Goal: Task Accomplishment & Management: Manage account settings

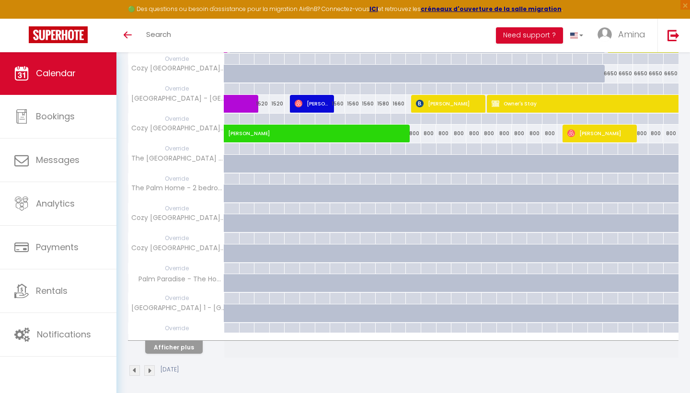
scroll to position [482, 0]
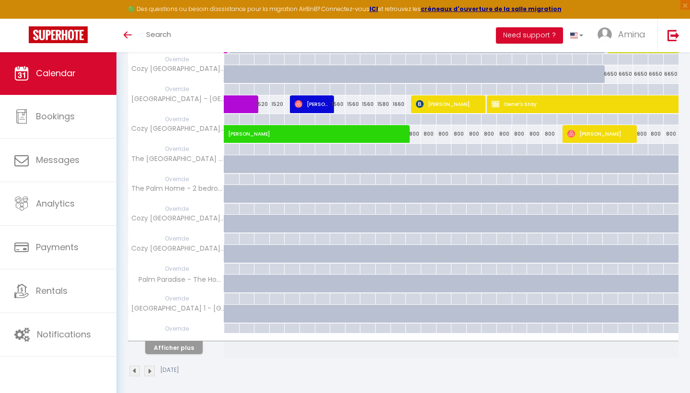
click at [183, 343] on button "Afficher plus" at bounding box center [174, 347] width 58 height 13
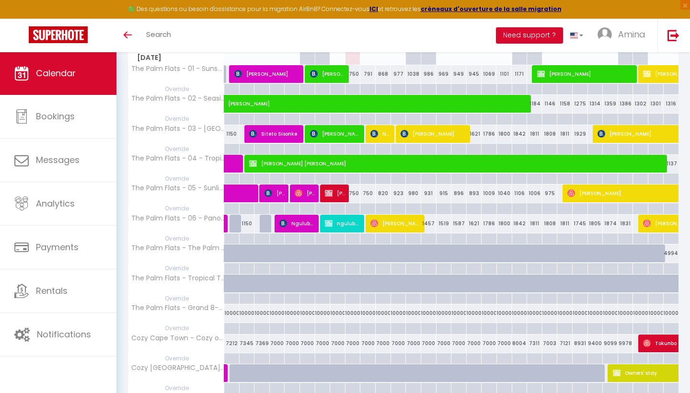
scroll to position [154, 0]
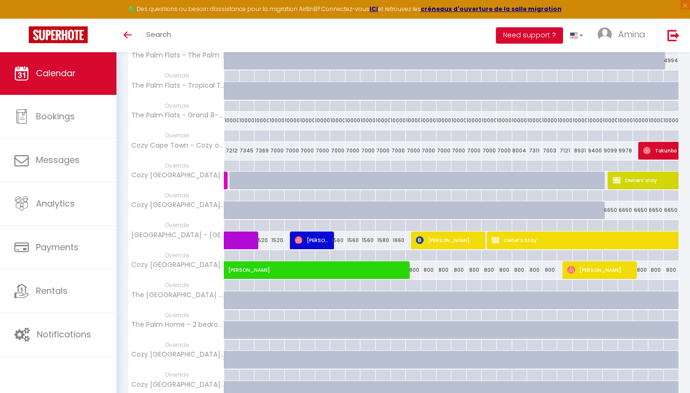
scroll to position [329, 0]
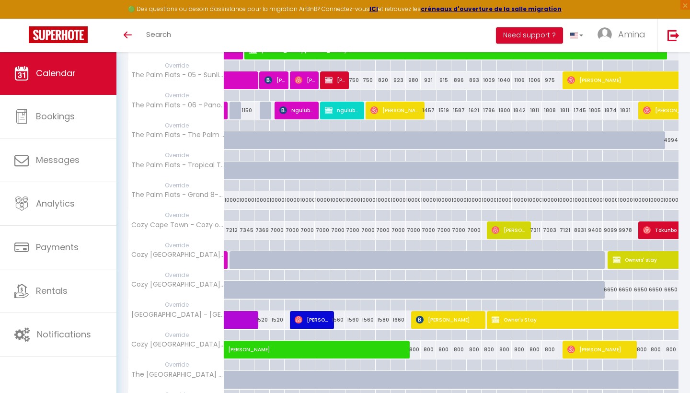
scroll to position [322, 0]
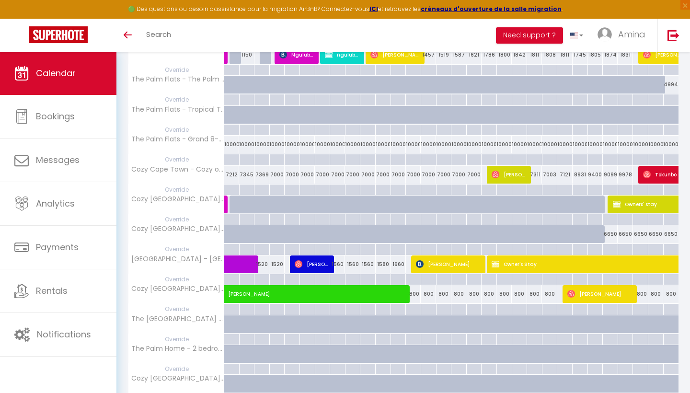
click at [499, 173] on img at bounding box center [496, 175] width 8 height 8
select select "OK"
select select "0"
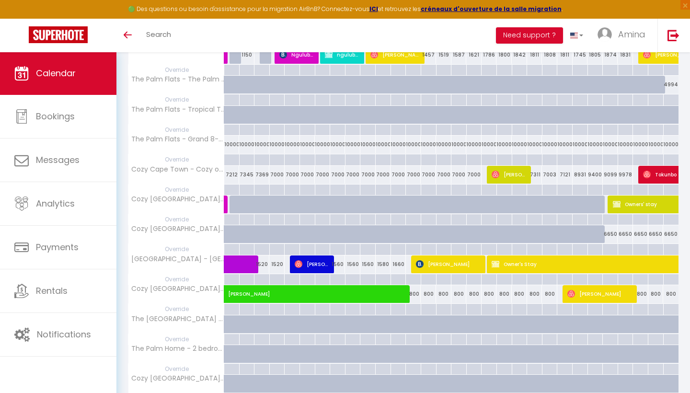
select select "1"
select select
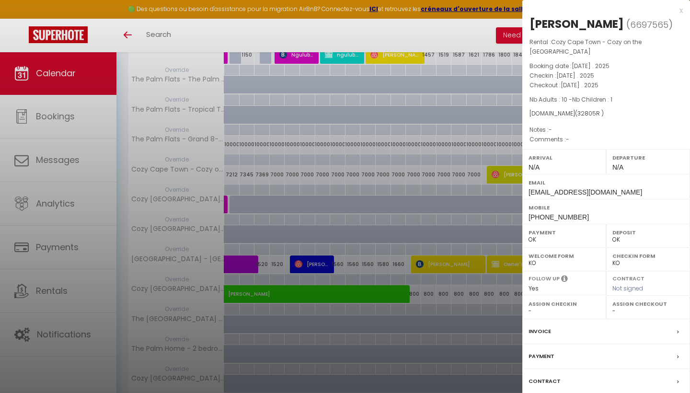
select select "17390"
click at [542, 331] on label "Invoice" at bounding box center [540, 332] width 23 height 10
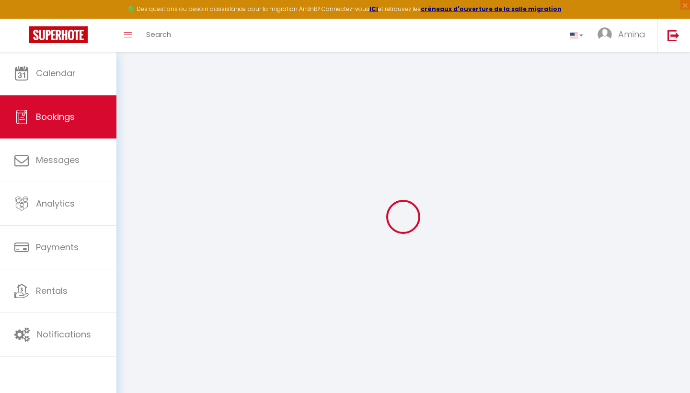
select select
checkbox input "false"
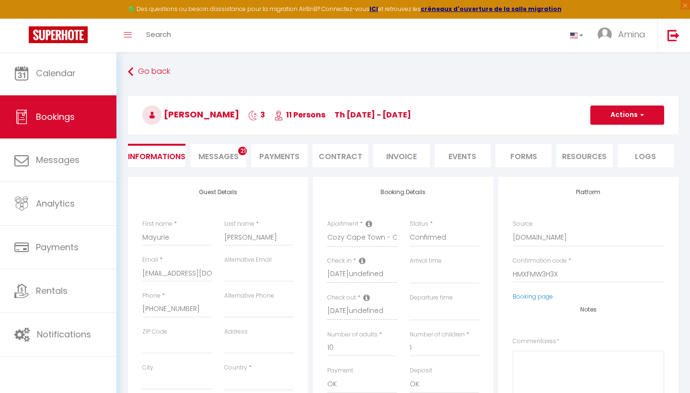
select select
checkbox input "false"
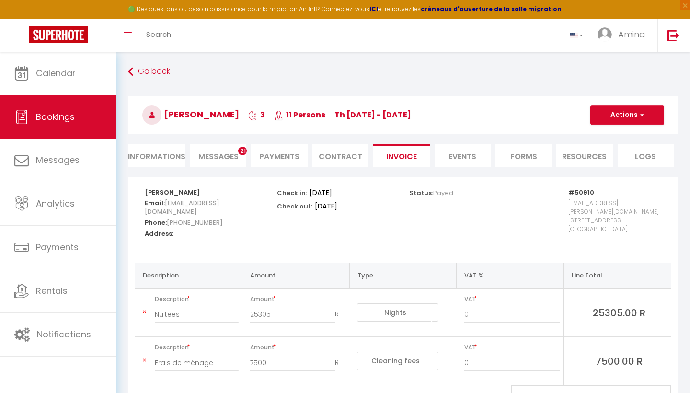
click at [227, 152] on span "Messages" at bounding box center [218, 156] width 40 height 11
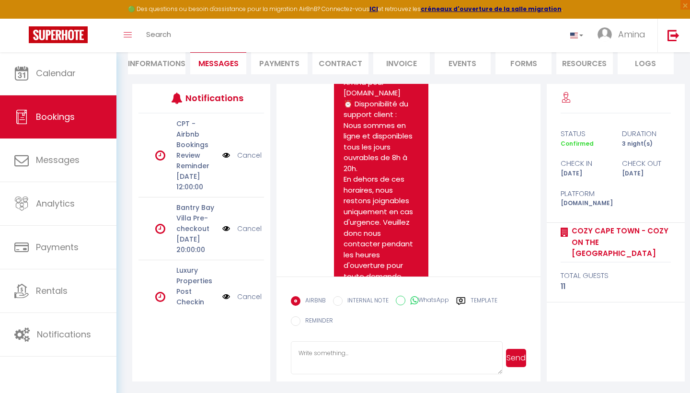
scroll to position [93, 0]
click at [297, 318] on input "REMINDER" at bounding box center [296, 321] width 10 height 10
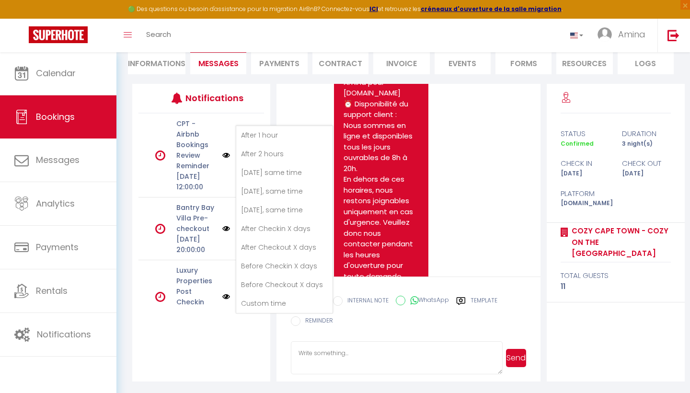
click at [294, 297] on li "Custom time" at bounding box center [284, 303] width 96 height 18
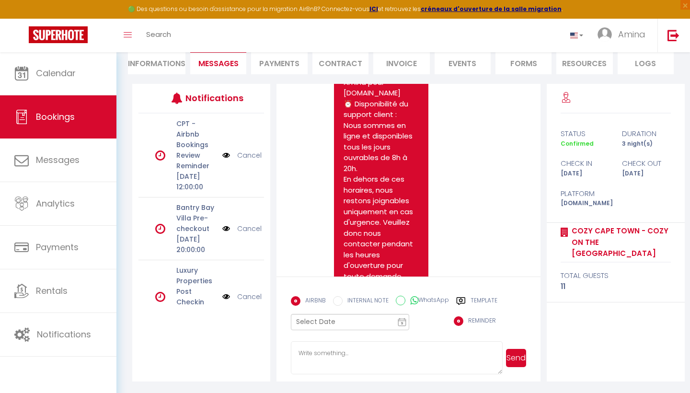
radio input "false"
radio input "true"
type textarea "//remind"
click at [321, 353] on textarea "//remind" at bounding box center [396, 358] width 211 height 34
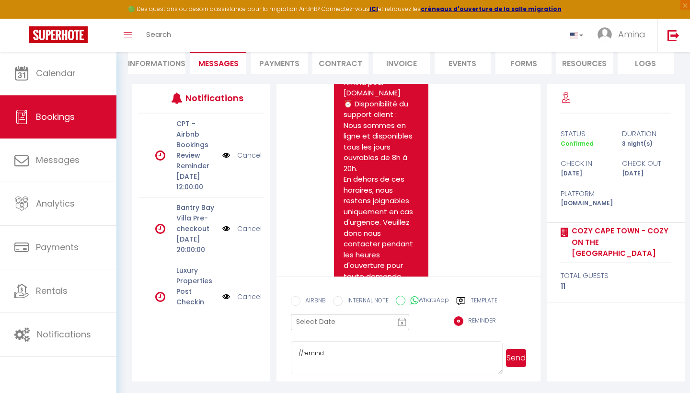
click at [321, 353] on textarea "//remind" at bounding box center [396, 358] width 211 height 34
click at [401, 322] on rect at bounding box center [403, 322] width 8 height 7
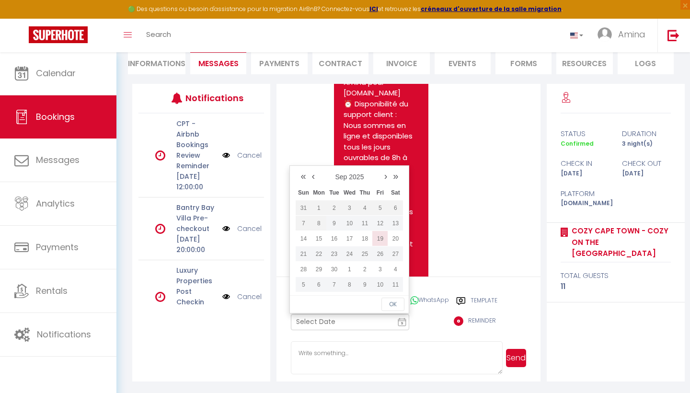
click at [379, 237] on td "19" at bounding box center [380, 238] width 15 height 15
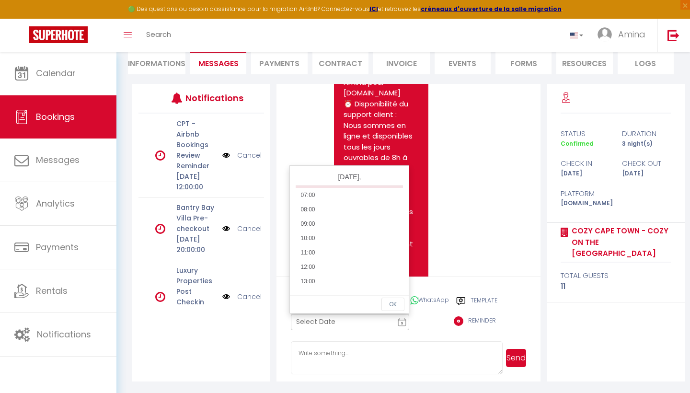
scroll to position [100, 0]
click at [326, 239] on li "10:00" at bounding box center [349, 236] width 107 height 14
click at [394, 304] on button "OK" at bounding box center [393, 304] width 23 height 13
type input "Sep 19, 2025, 10:00 am"
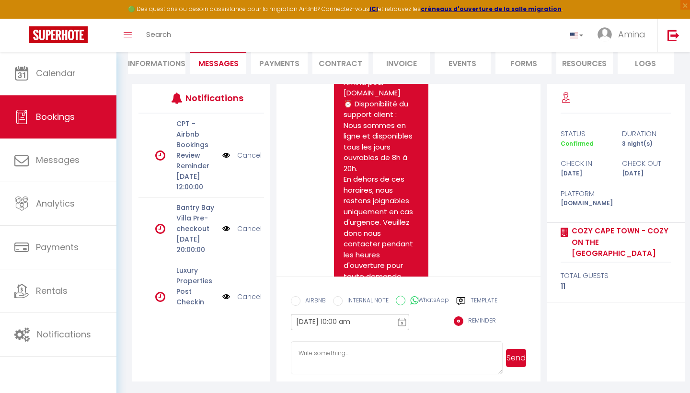
click at [342, 352] on textarea at bounding box center [396, 358] width 211 height 34
type textarea "Follow up on late check out request"
click at [509, 359] on button "Send" at bounding box center [516, 358] width 20 height 18
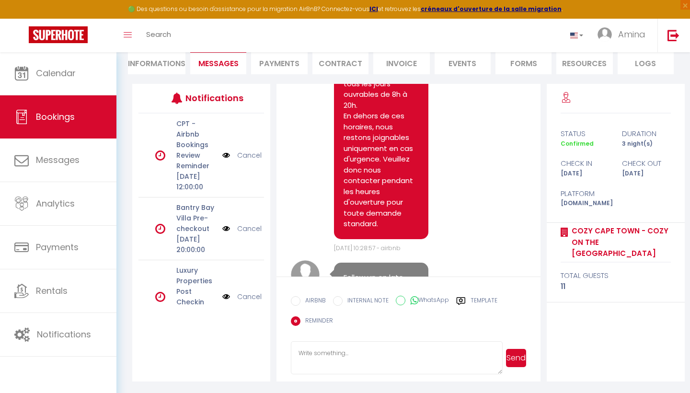
scroll to position [93, 0]
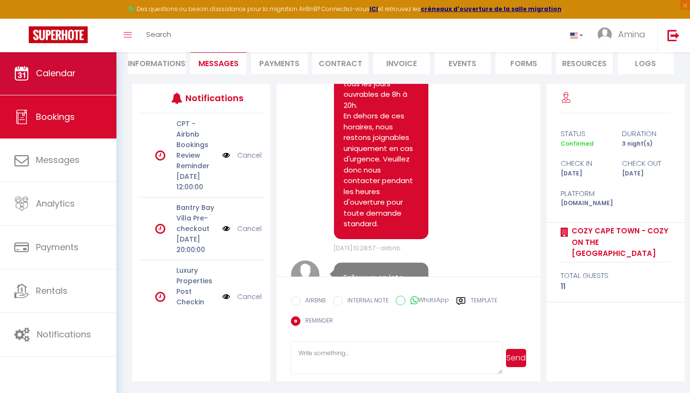
click at [76, 83] on link "Calendar" at bounding box center [58, 73] width 117 height 43
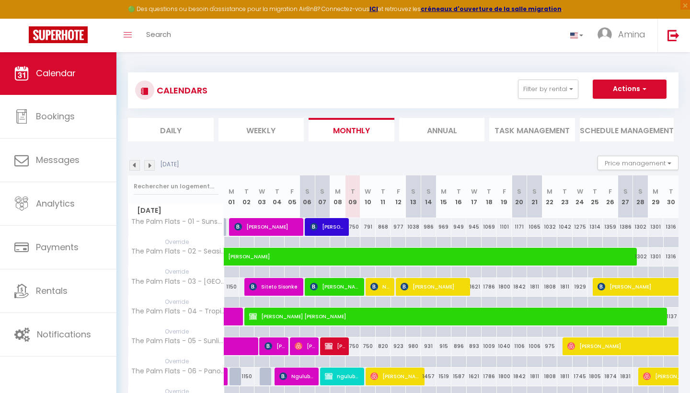
click at [327, 283] on span "[PERSON_NAME]" at bounding box center [335, 287] width 51 height 18
select select "OK"
select select "0"
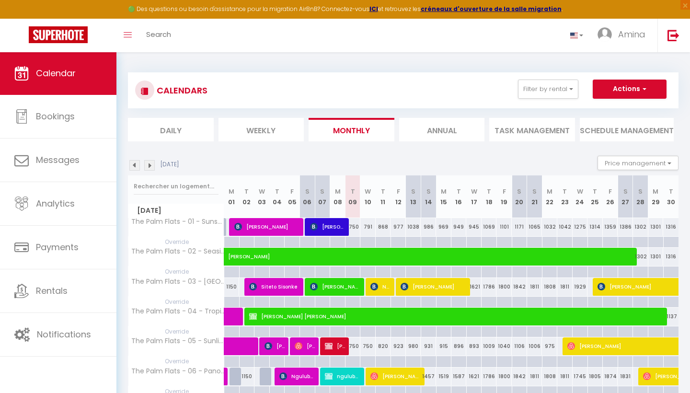
select select "1"
select select
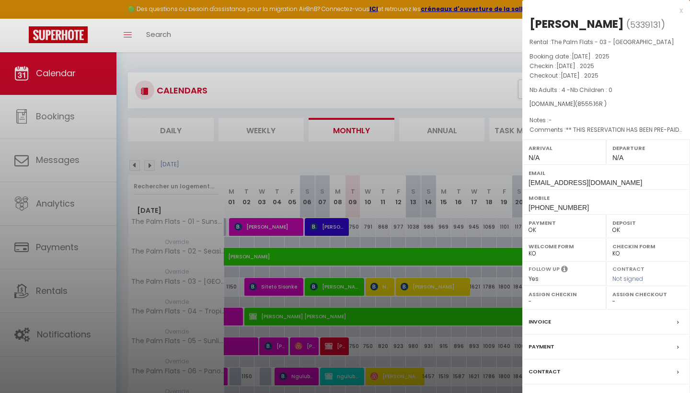
select select "16848"
select select "17391"
click at [547, 317] on label "Invoice" at bounding box center [540, 322] width 23 height 10
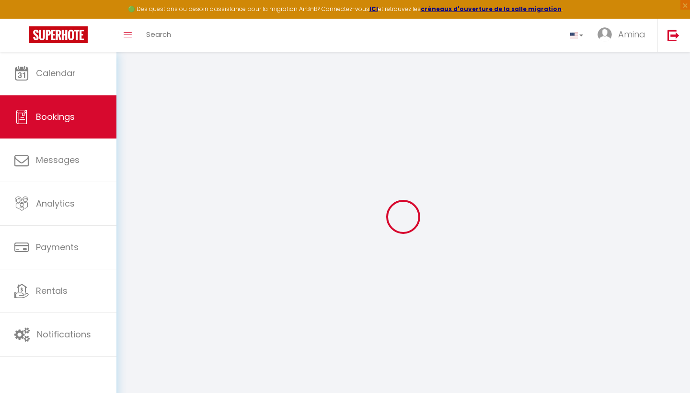
select select "cleaning"
select select
checkbox input "false"
type textarea "** THIS RESERVATION HAS BEEN PRE-PAID ** BOOKING NOTE : Payment charge is ZAR 1…"
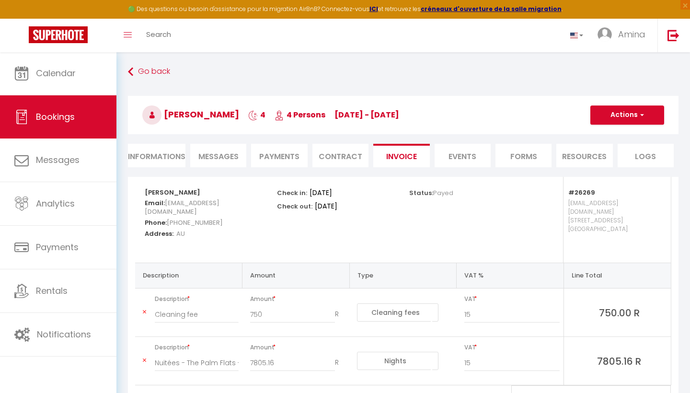
type input "750"
select select
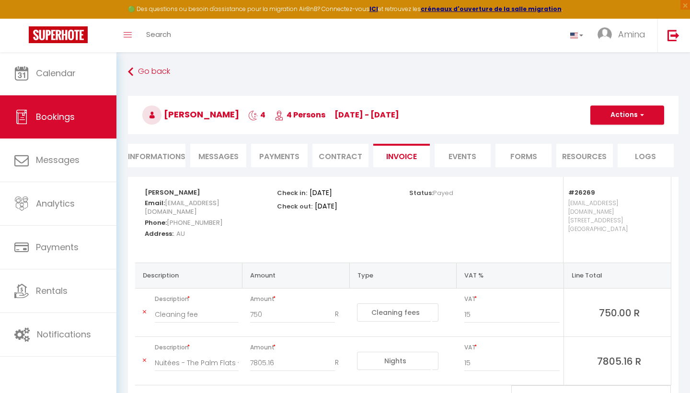
select select
click at [183, 153] on li "Informations" at bounding box center [157, 155] width 58 height 23
select select
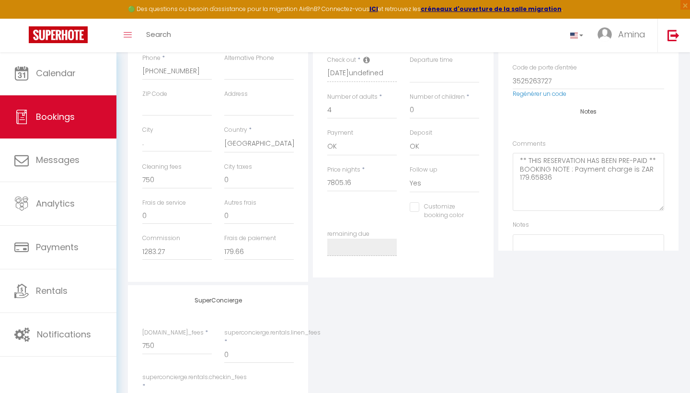
scroll to position [240, 0]
click at [537, 239] on textarea at bounding box center [589, 261] width 152 height 58
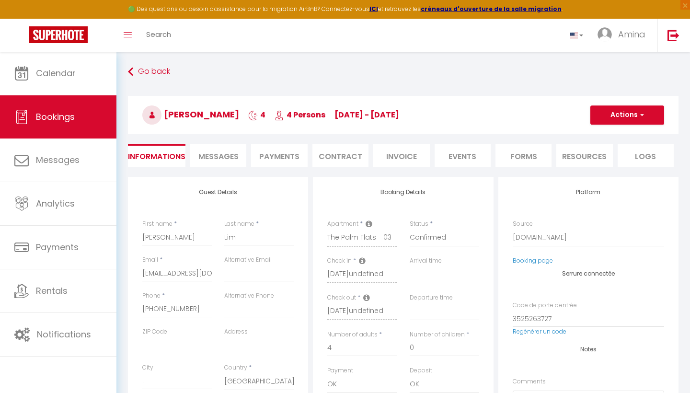
scroll to position [0, 0]
type textarea "Secure parking - Check remote after checkout"
click at [616, 112] on button "Actions" at bounding box center [628, 114] width 74 height 19
click at [601, 135] on link "Save" at bounding box center [618, 136] width 76 height 12
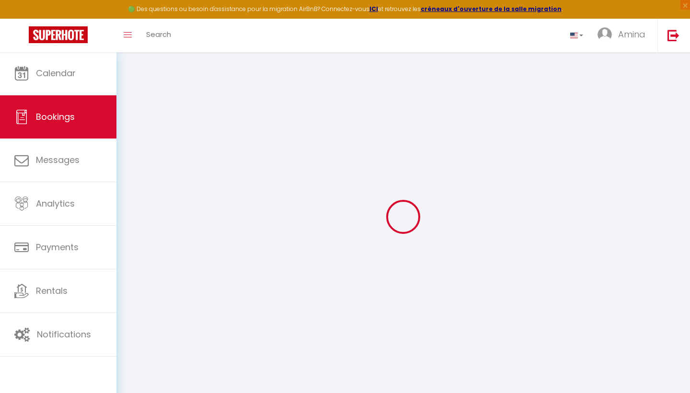
select select "not_cancelled"
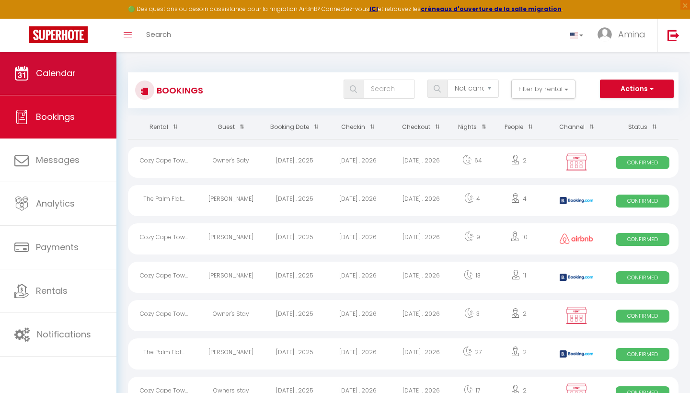
click at [91, 75] on link "Calendar" at bounding box center [58, 73] width 117 height 43
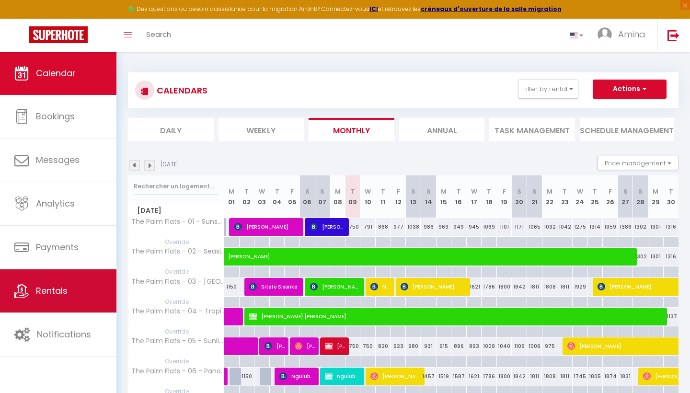
click at [43, 306] on link "Rentals" at bounding box center [58, 290] width 117 height 43
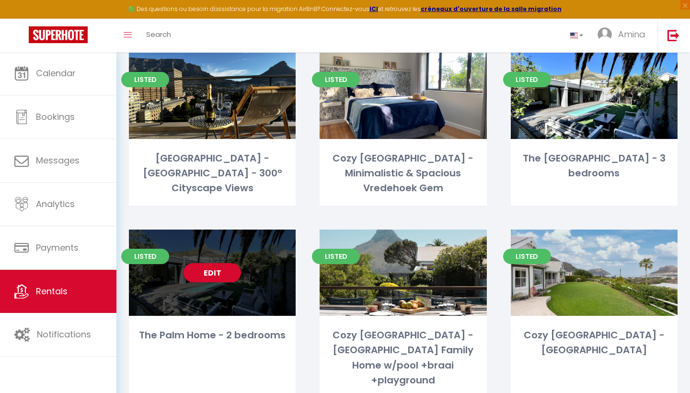
scroll to position [765, 0]
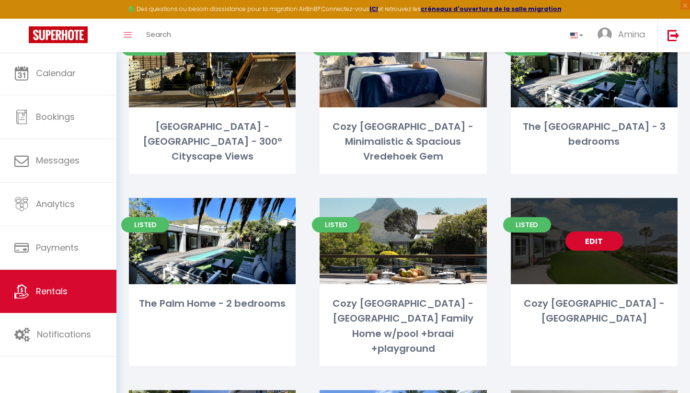
click at [583, 232] on link "Edit" at bounding box center [595, 241] width 58 height 19
select select "3"
select select "2"
select select "1"
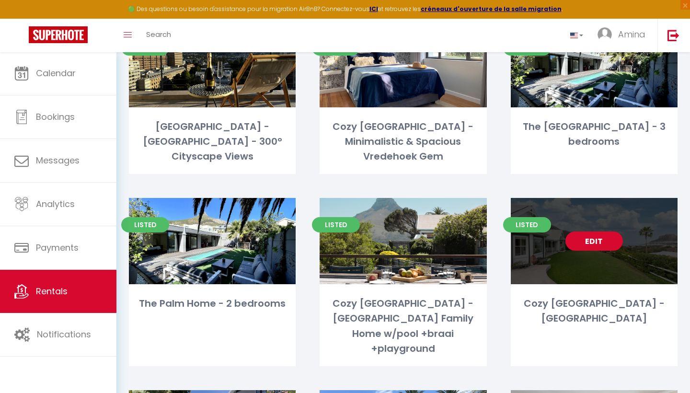
select select
select select "28"
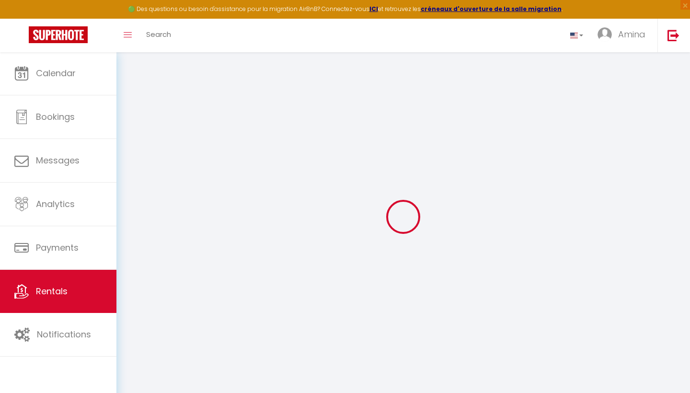
select select
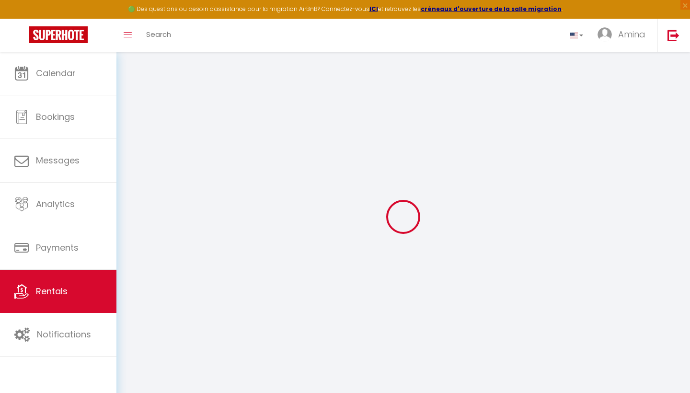
select select
checkbox input "false"
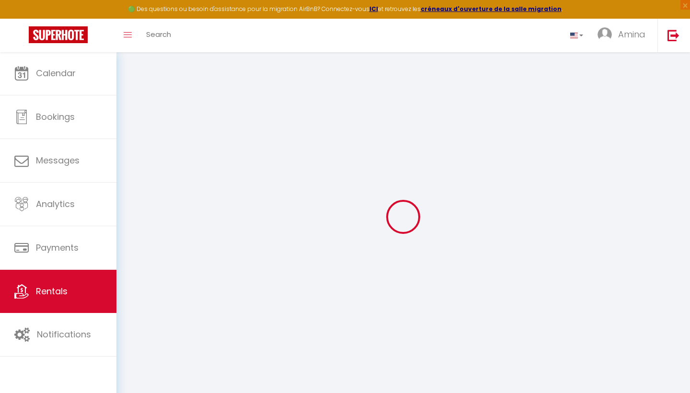
select select
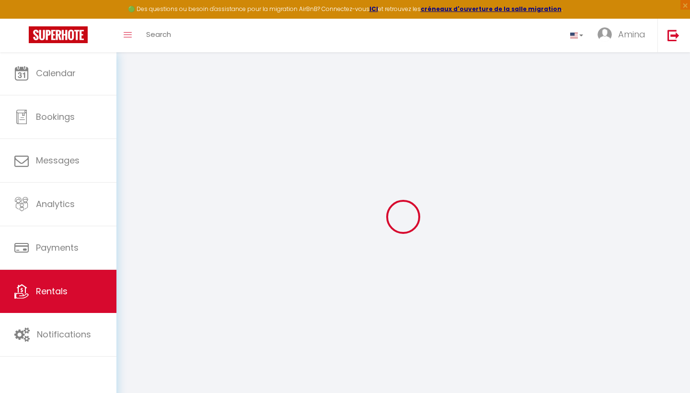
select select
checkbox input "false"
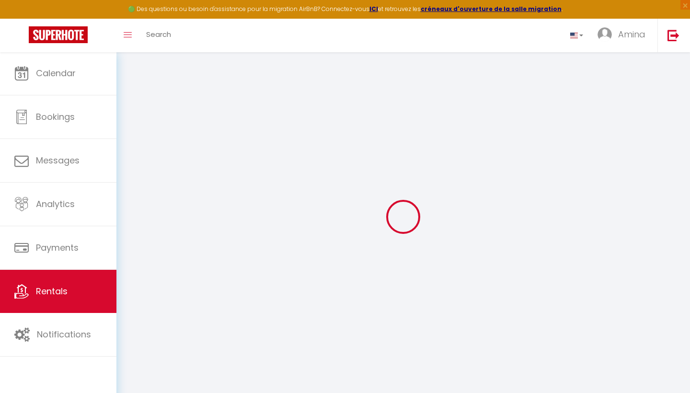
checkbox input "false"
select select
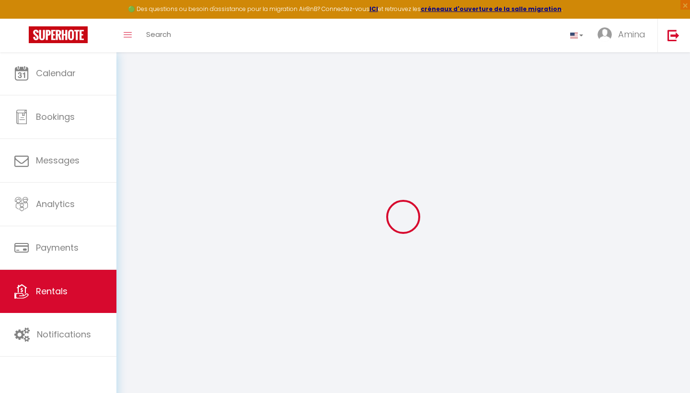
select select
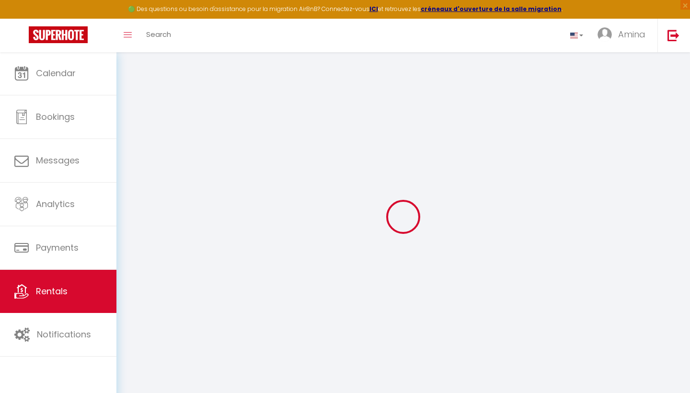
checkbox input "false"
select select
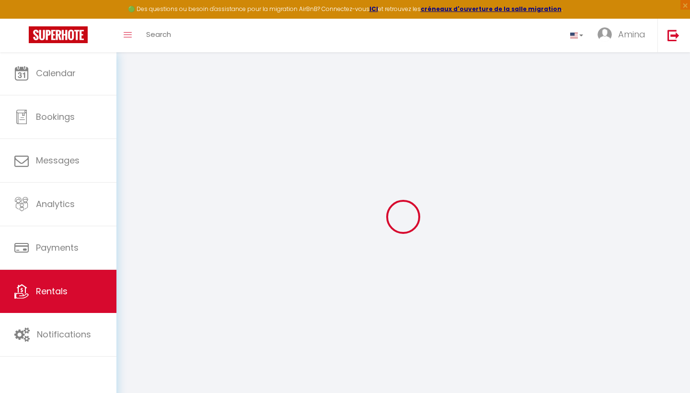
select select
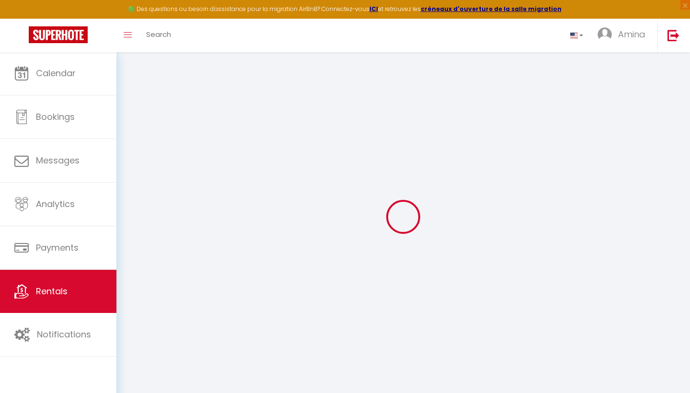
select select
checkbox input "false"
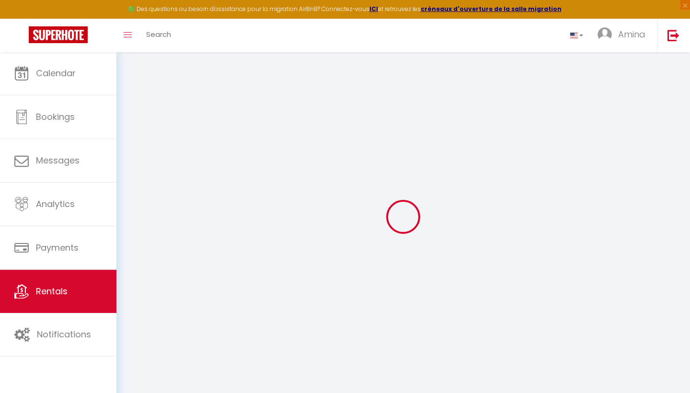
checkbox input "false"
select select
type input "Cozy [GEOGRAPHIC_DATA] - [GEOGRAPHIC_DATA]"
type input "Elisabeth"
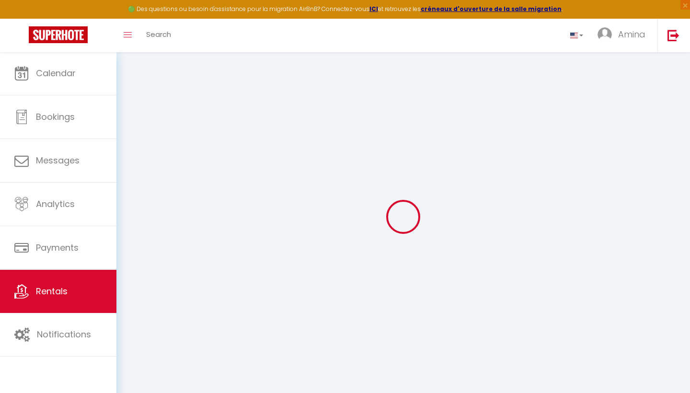
type input "Masanet"
type input "10 champagne Crescent"
type input "7806"
type input "Hout Bay"
select select "houses"
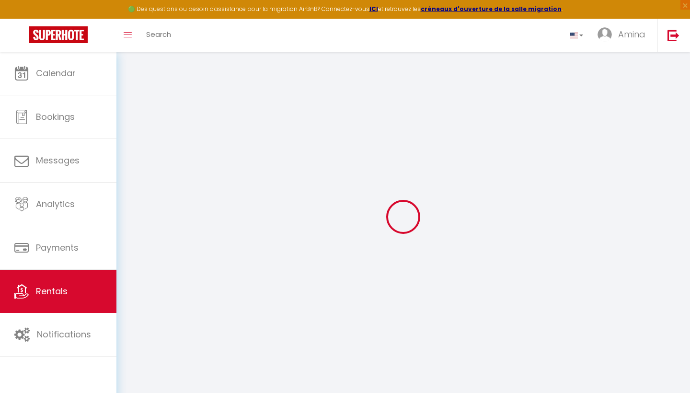
select select "8"
select select "4"
type input "9000"
type input "2500"
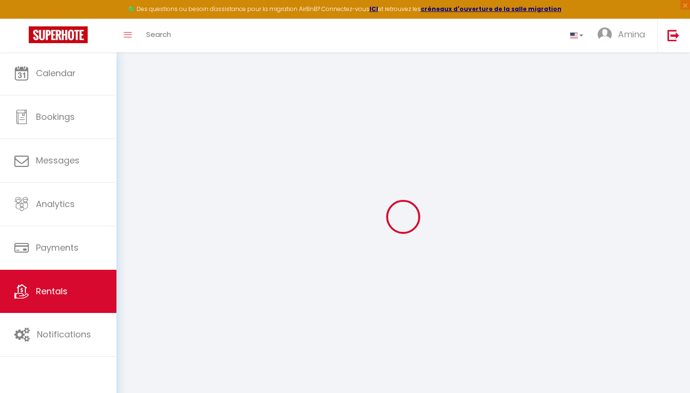
type input "20000"
select select
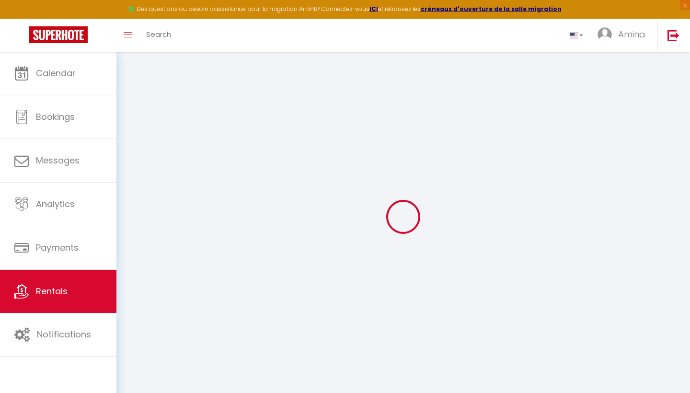
select select
type input "10 Champagne Crescent"
type input "7806"
type input "Cape Town"
select select "199"
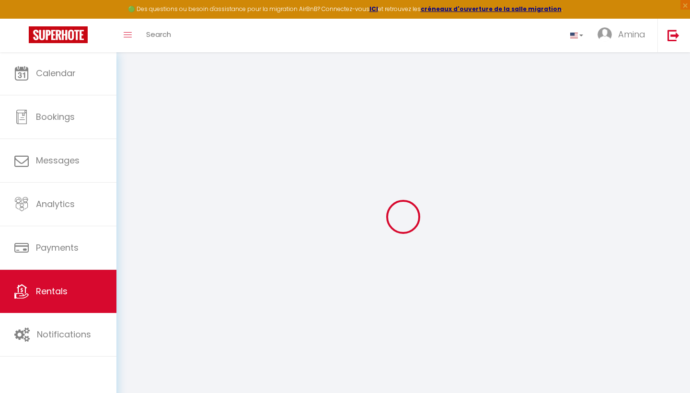
type input "contact@cozy.capetown"
select select
checkbox input "false"
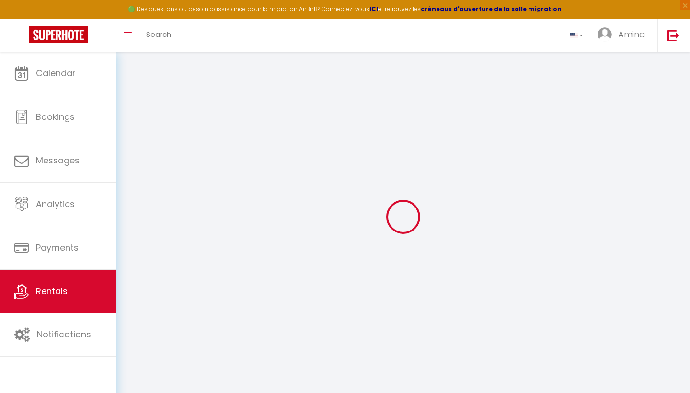
checkbox input "false"
select select "91"
select select
type input "25"
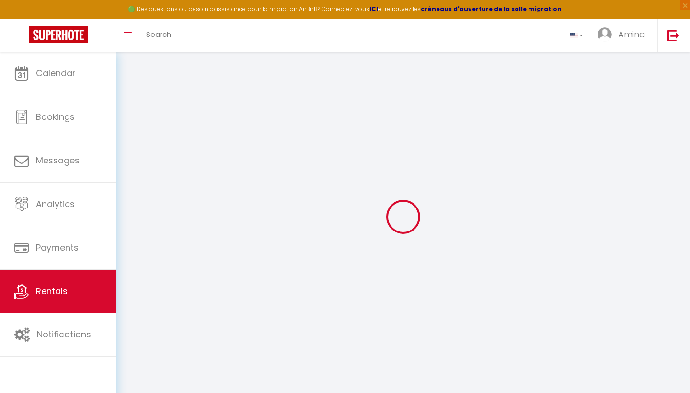
type input "2500"
type input "0"
select select
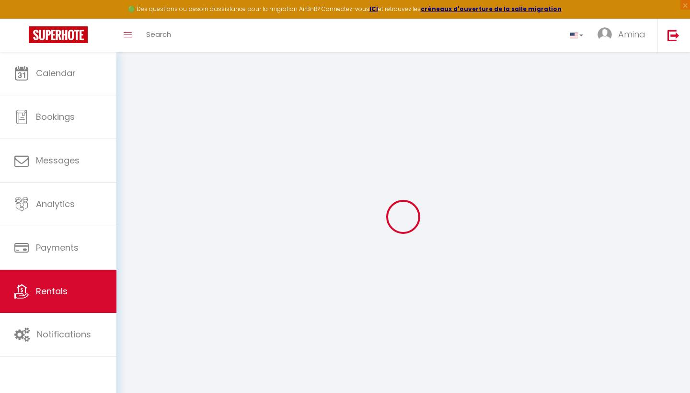
select select
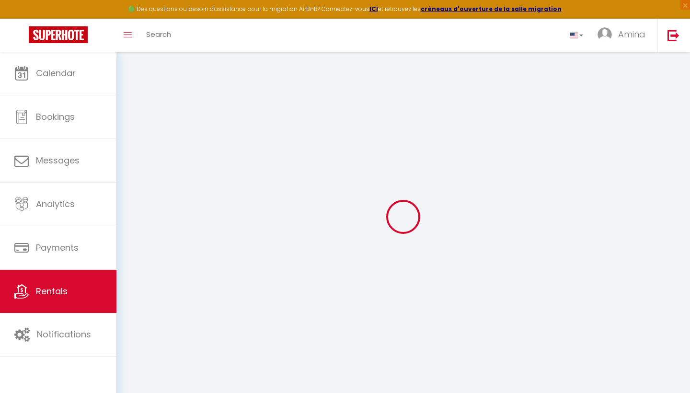
checkbox input "false"
select select
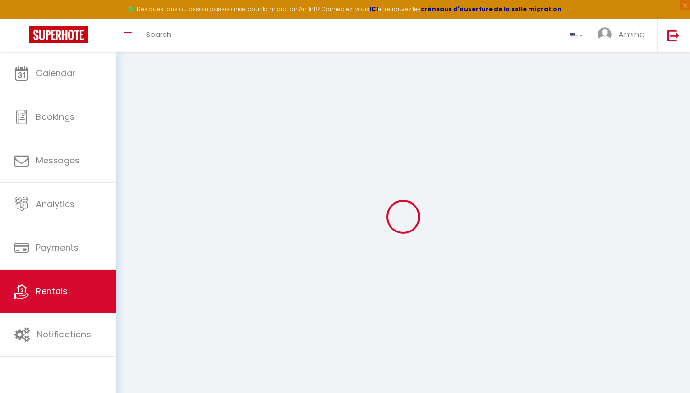
select select
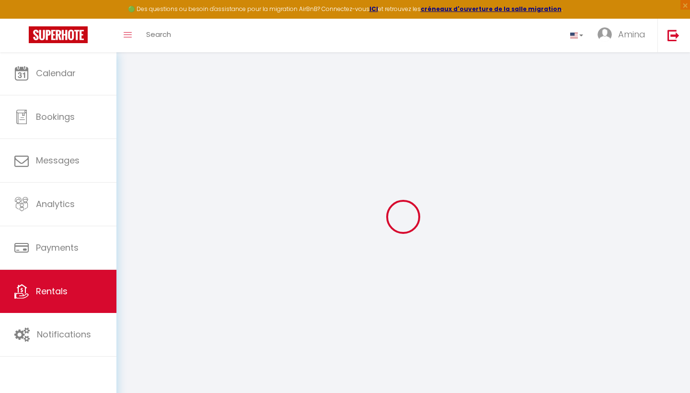
select select
checkbox input "false"
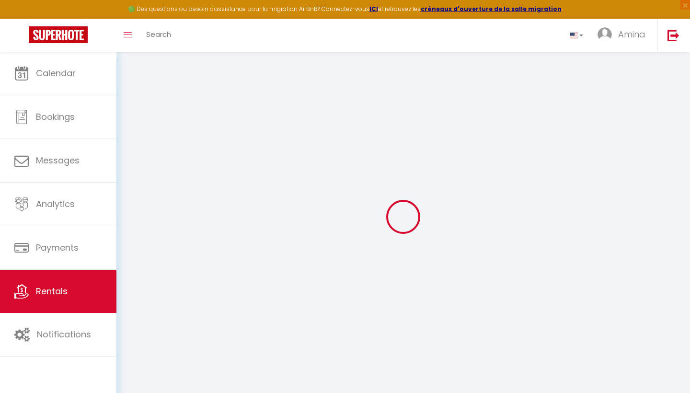
checkbox input "false"
select select
checkbox input "false"
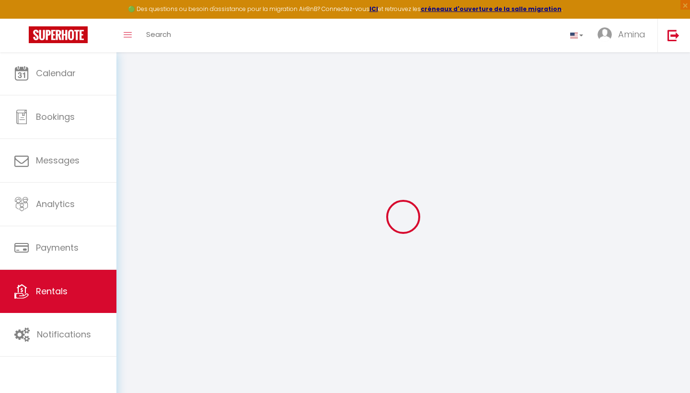
checkbox input "false"
select select
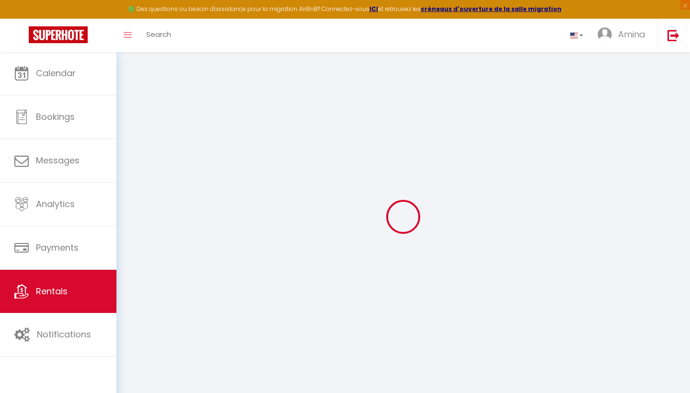
select select "16:00"
select select "23:45"
select select "10:00"
select select "30"
select select "120"
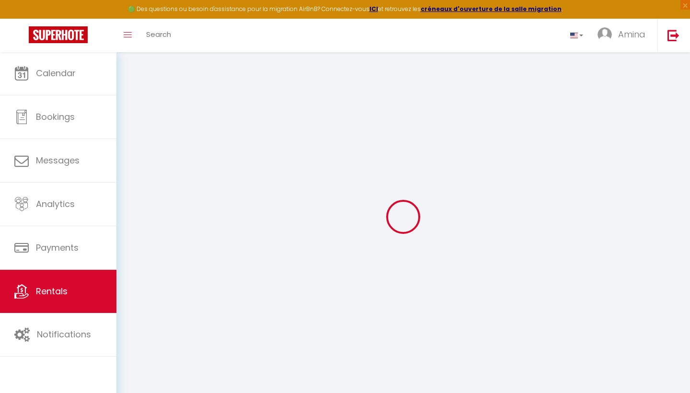
select select
checkbox input "false"
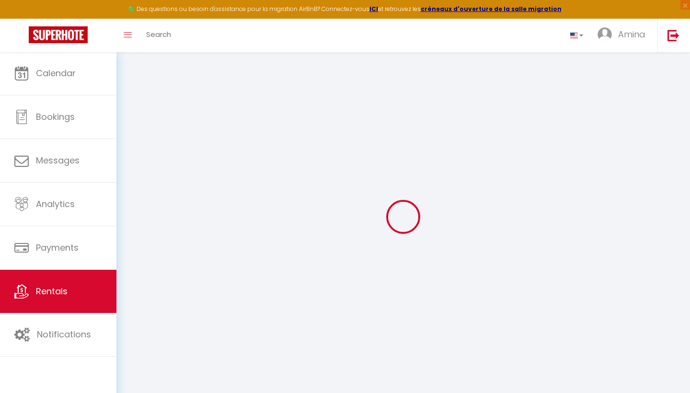
select select
checkbox input "false"
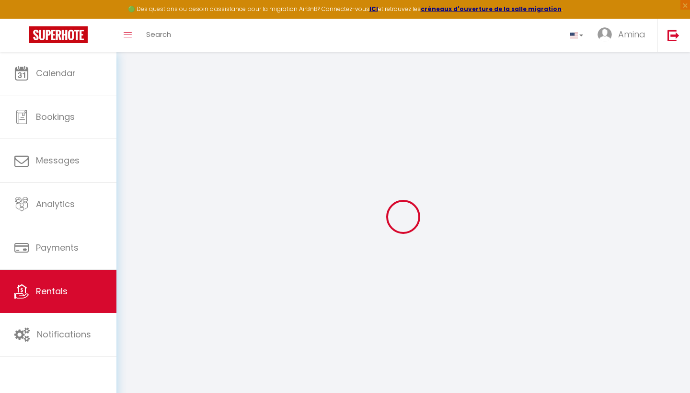
checkbox input "false"
select select
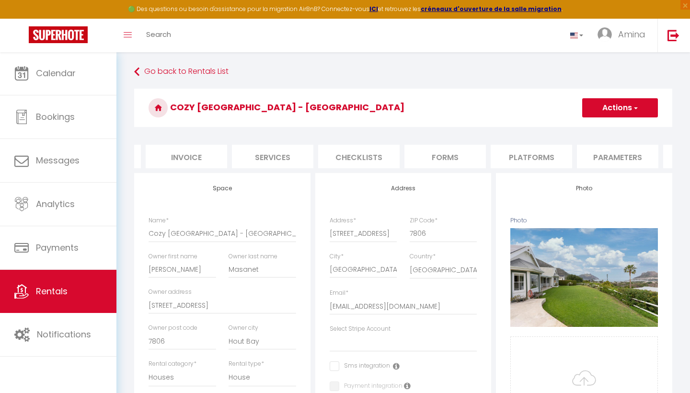
select select
checkbox input "false"
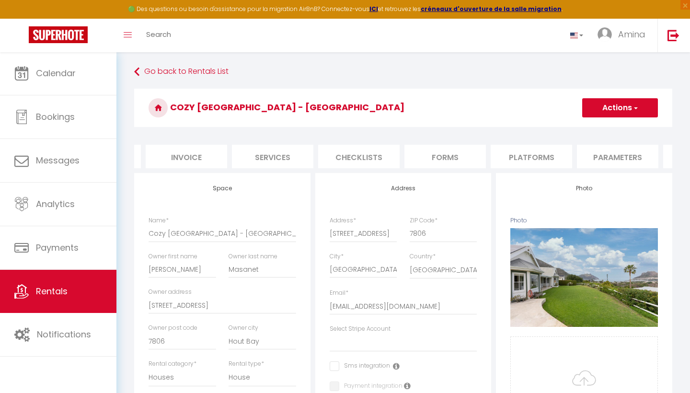
select select
click at [549, 151] on li "website" at bounding box center [546, 156] width 82 height 23
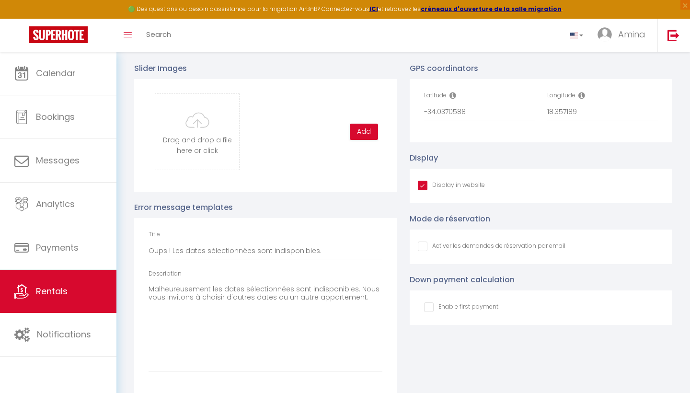
scroll to position [1010, 0]
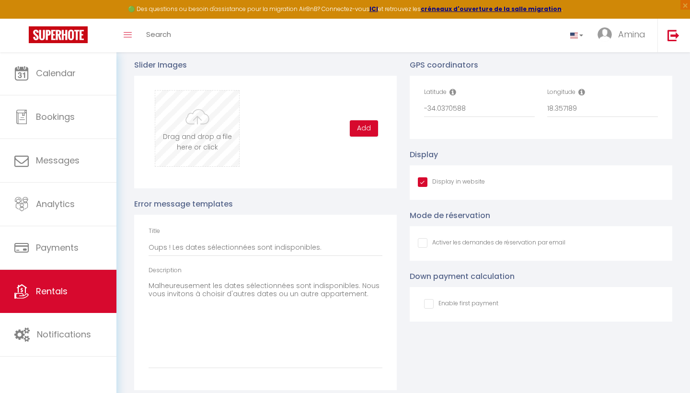
click at [201, 140] on input "file" at bounding box center [197, 129] width 84 height 76
type input "C:\fakepath\DSC07864.jpg"
checkbox input "true"
checkbox input "false"
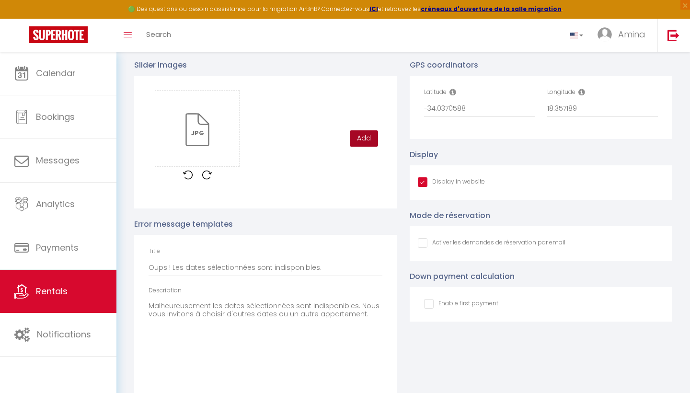
click at [368, 136] on button "Add" at bounding box center [364, 138] width 28 height 16
checkbox input "true"
checkbox input "false"
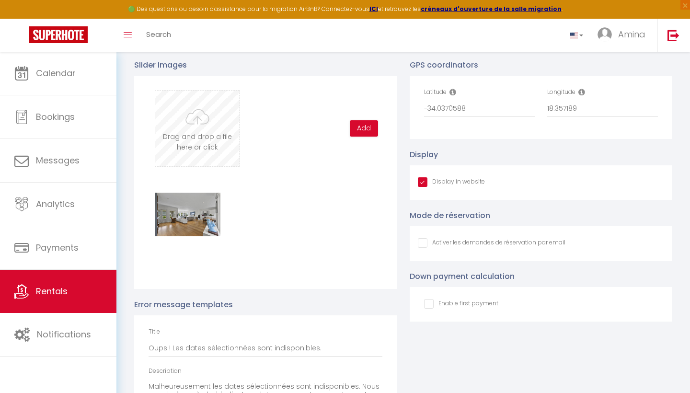
click at [214, 129] on input "file" at bounding box center [197, 129] width 84 height 76
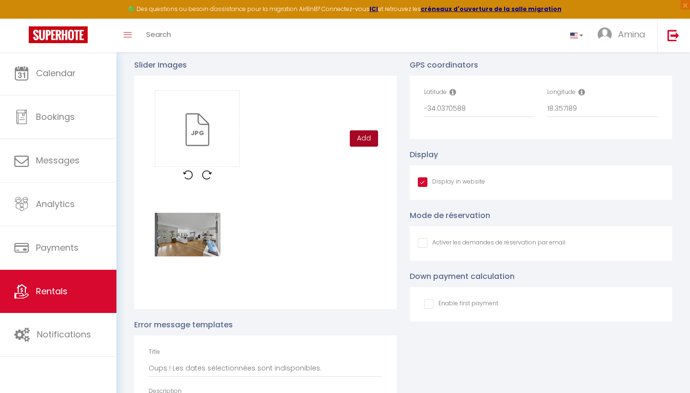
click at [370, 138] on button "Add" at bounding box center [364, 138] width 28 height 16
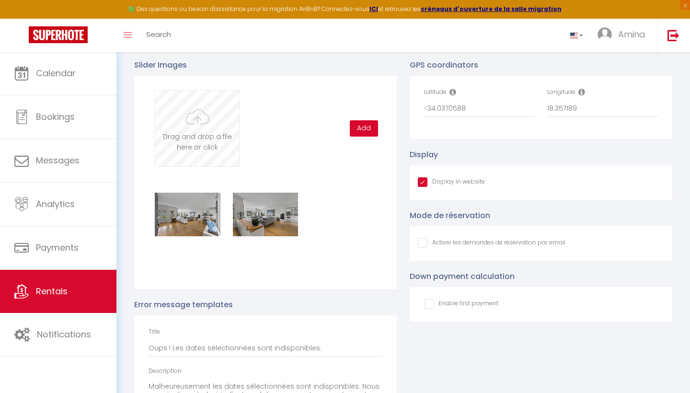
click at [203, 124] on input "file" at bounding box center [197, 129] width 84 height 76
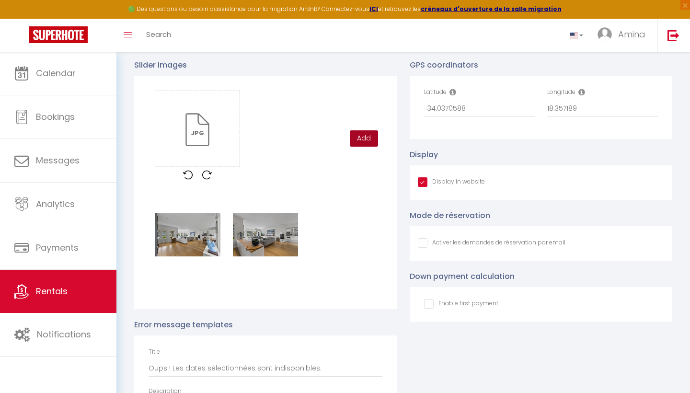
click at [355, 133] on button "Add" at bounding box center [364, 138] width 28 height 16
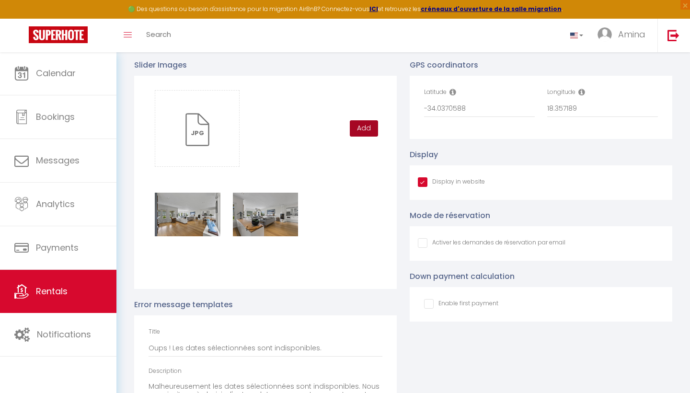
click at [362, 133] on button "Add" at bounding box center [364, 128] width 28 height 16
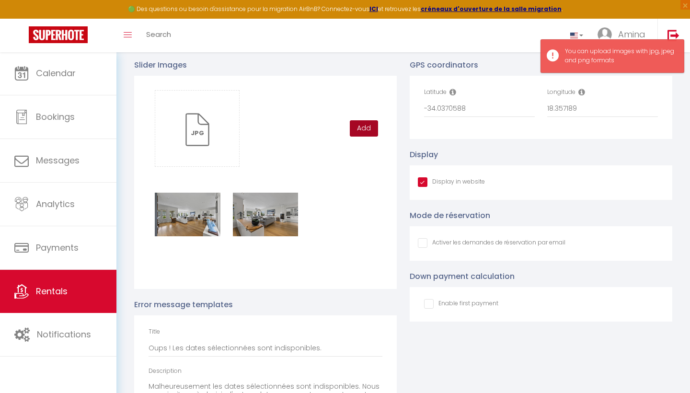
click at [370, 131] on button "Add" at bounding box center [364, 128] width 28 height 16
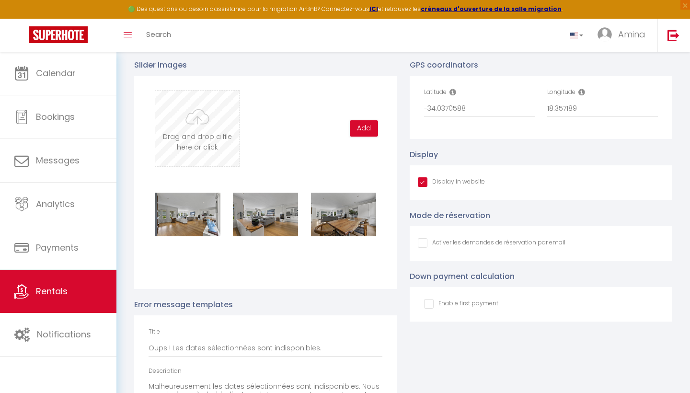
click at [216, 120] on input "file" at bounding box center [197, 129] width 84 height 76
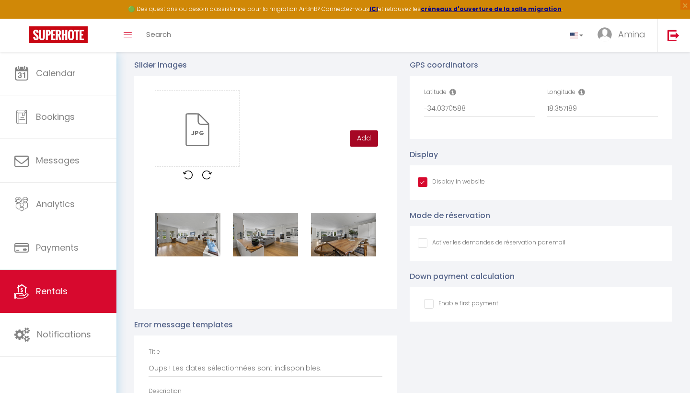
click at [368, 131] on button "Add" at bounding box center [364, 138] width 28 height 16
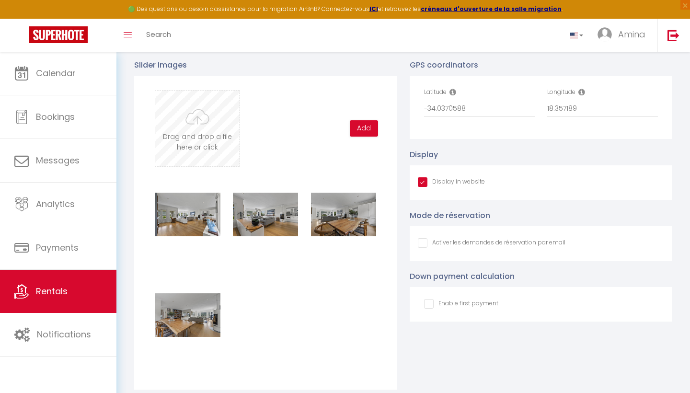
click at [209, 135] on input "file" at bounding box center [197, 129] width 84 height 76
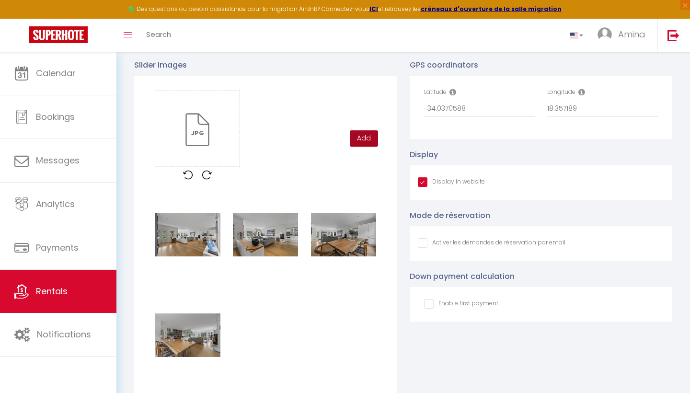
click at [360, 139] on button "Add" at bounding box center [364, 138] width 28 height 16
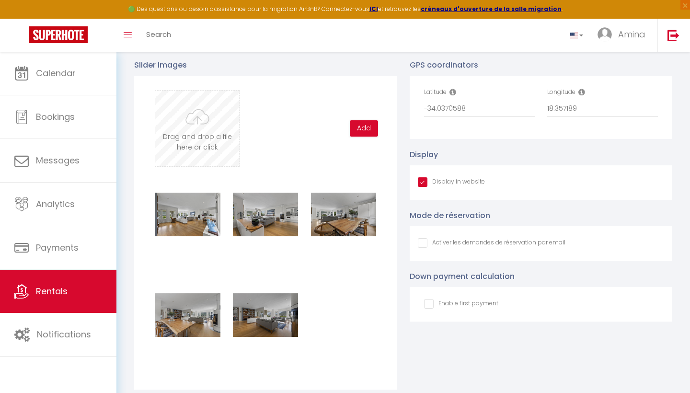
click at [217, 117] on input "file" at bounding box center [197, 129] width 84 height 76
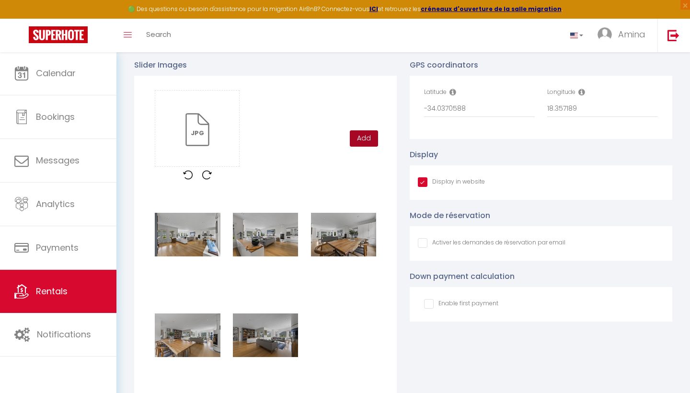
click at [366, 136] on button "Add" at bounding box center [364, 138] width 28 height 16
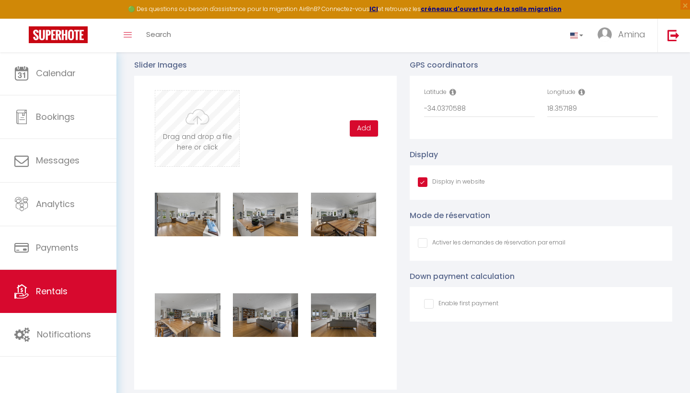
click at [222, 129] on input "file" at bounding box center [197, 129] width 84 height 76
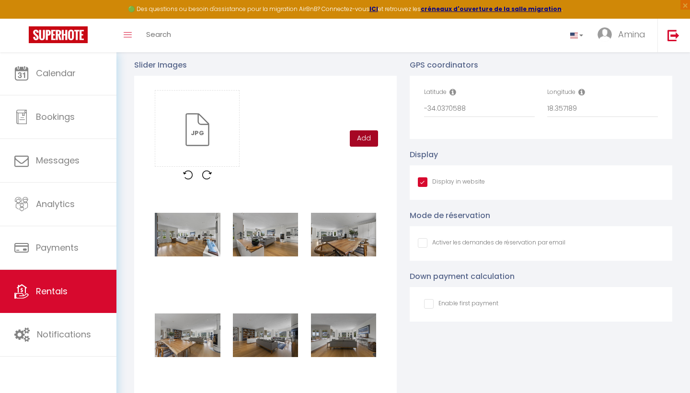
click at [362, 140] on button "Add" at bounding box center [364, 138] width 28 height 16
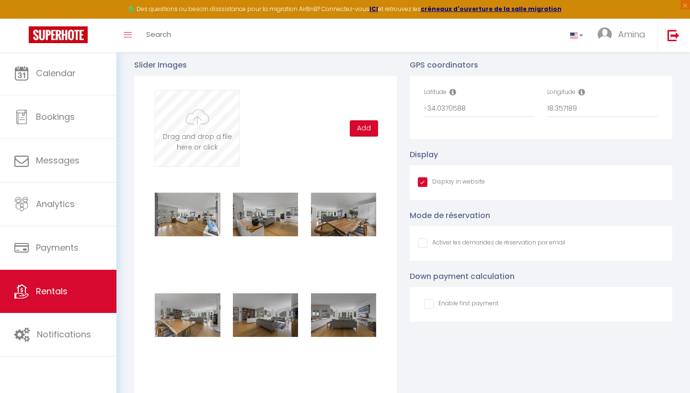
click at [206, 124] on input "file" at bounding box center [197, 129] width 84 height 76
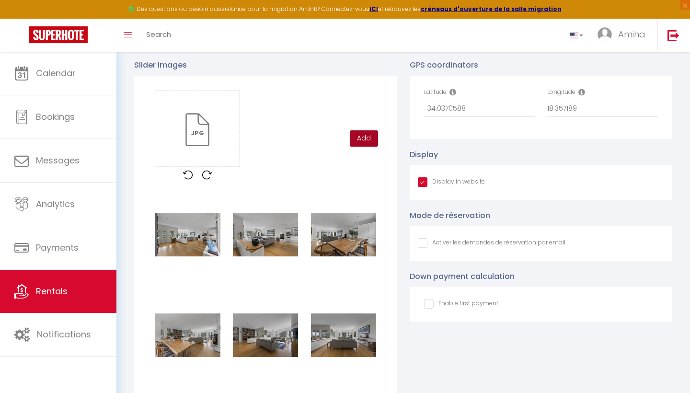
click at [352, 132] on button "Add" at bounding box center [364, 138] width 28 height 16
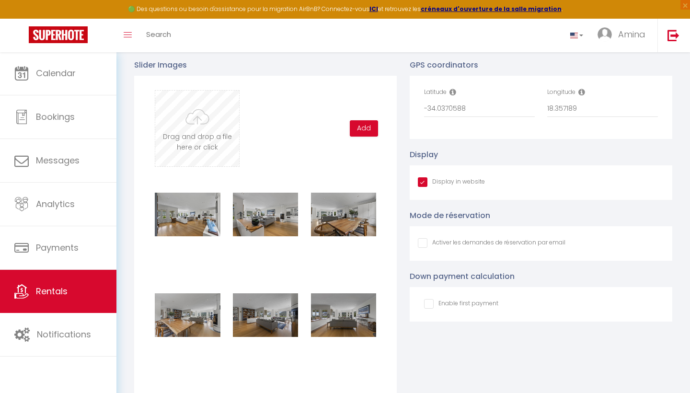
click at [224, 112] on input "file" at bounding box center [197, 129] width 84 height 76
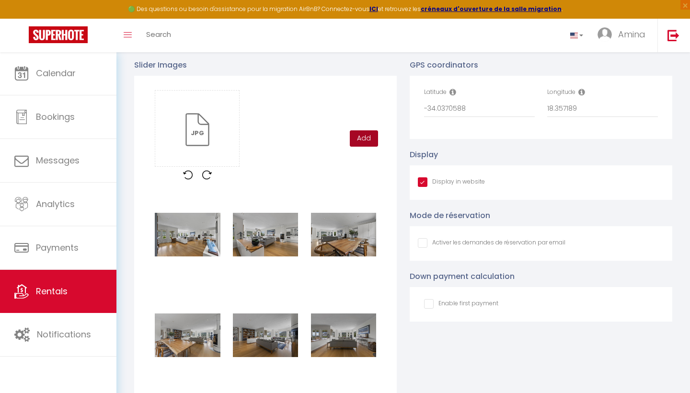
click at [356, 142] on button "Add" at bounding box center [364, 138] width 28 height 16
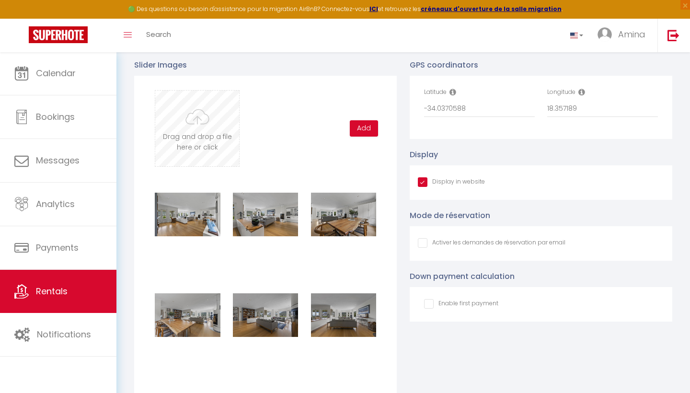
click at [204, 129] on input "file" at bounding box center [197, 129] width 84 height 76
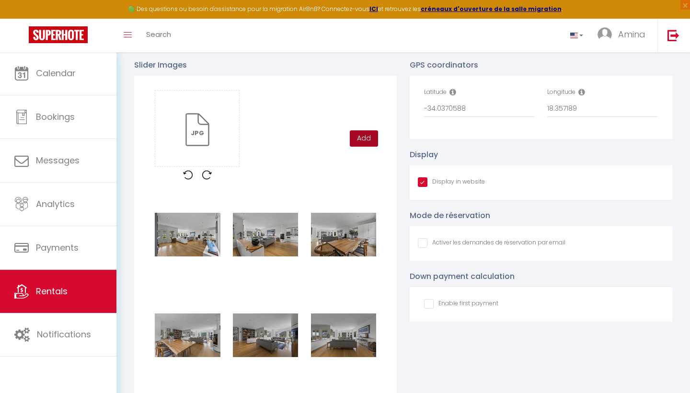
click at [361, 136] on button "Add" at bounding box center [364, 138] width 28 height 16
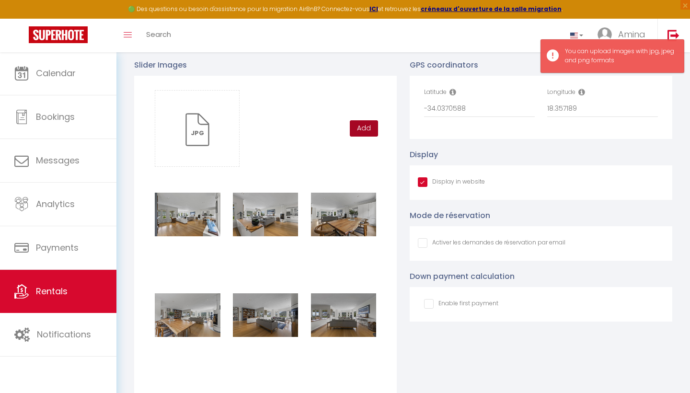
click at [366, 125] on button "Add" at bounding box center [364, 128] width 28 height 16
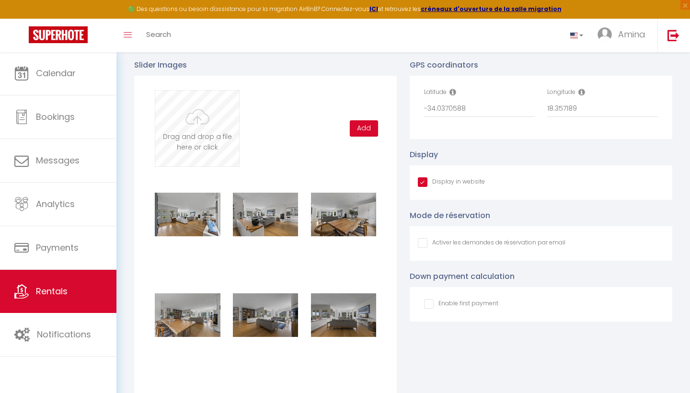
click at [208, 125] on input "file" at bounding box center [197, 129] width 84 height 76
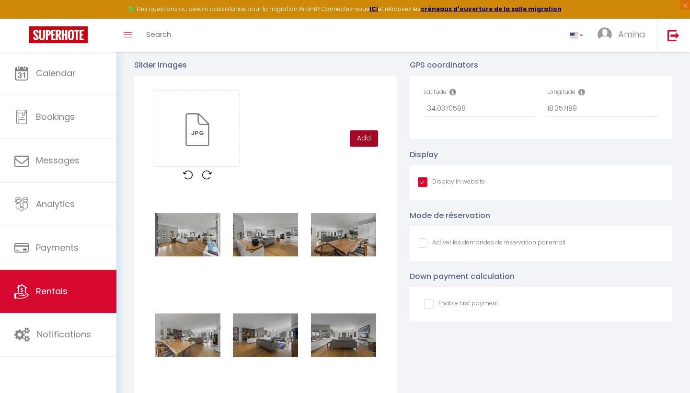
click at [358, 142] on button "Add" at bounding box center [364, 138] width 28 height 16
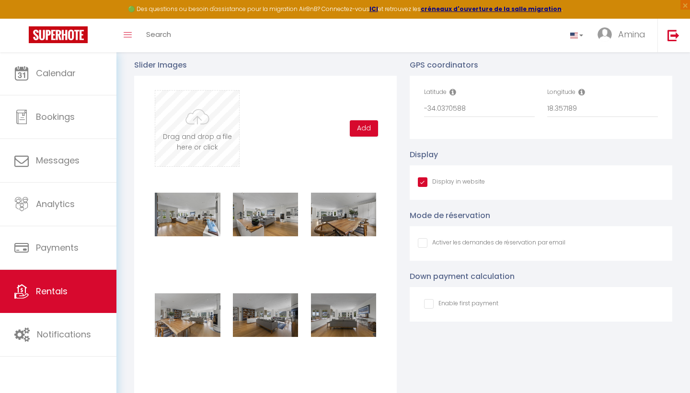
click at [211, 122] on input "file" at bounding box center [197, 129] width 84 height 76
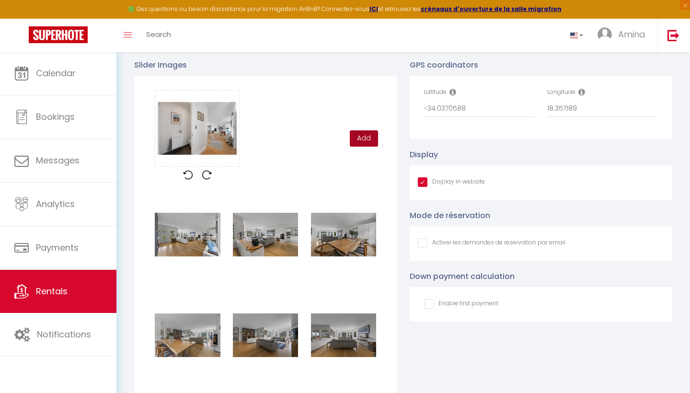
click at [365, 136] on button "Add" at bounding box center [364, 138] width 28 height 16
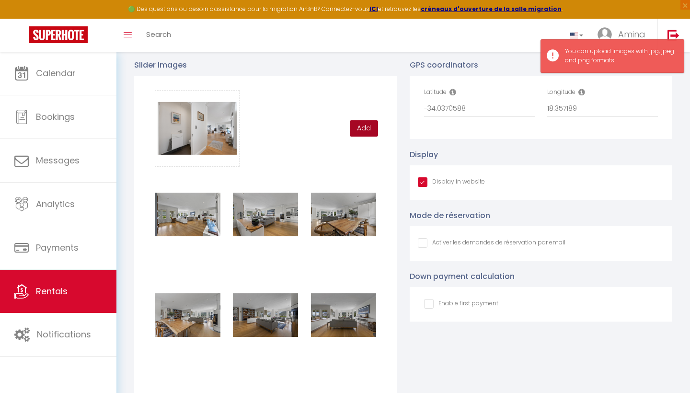
click at [360, 127] on button "Add" at bounding box center [364, 128] width 28 height 16
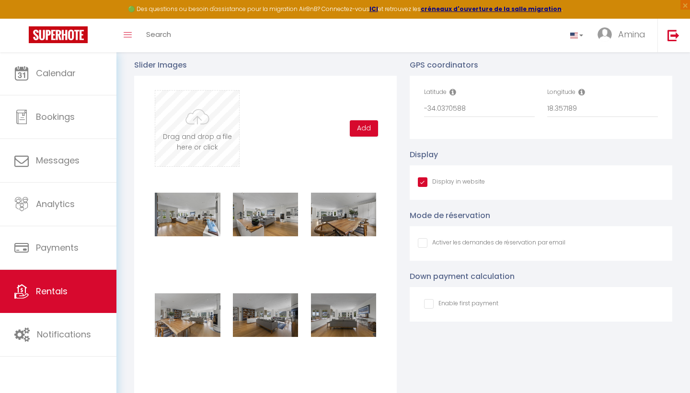
click at [202, 132] on input "file" at bounding box center [197, 129] width 84 height 76
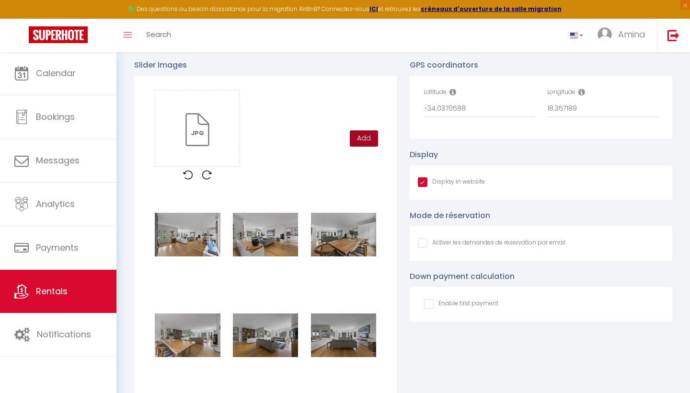
click at [362, 140] on button "Add" at bounding box center [364, 138] width 28 height 16
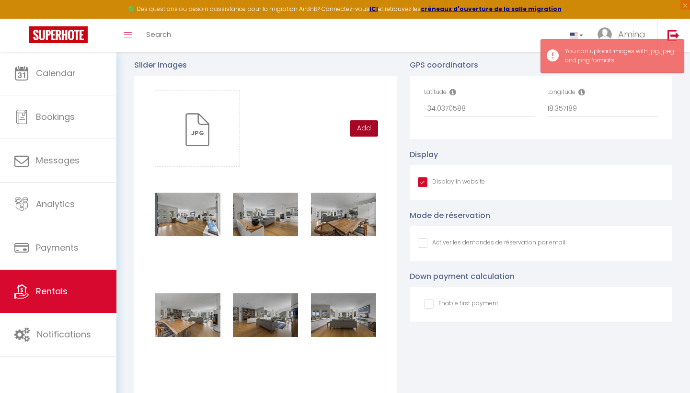
click at [372, 126] on button "Add" at bounding box center [364, 128] width 28 height 16
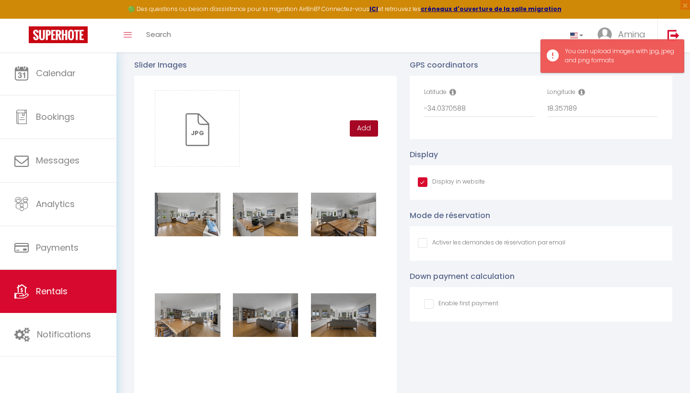
click at [363, 131] on button "Add" at bounding box center [364, 128] width 28 height 16
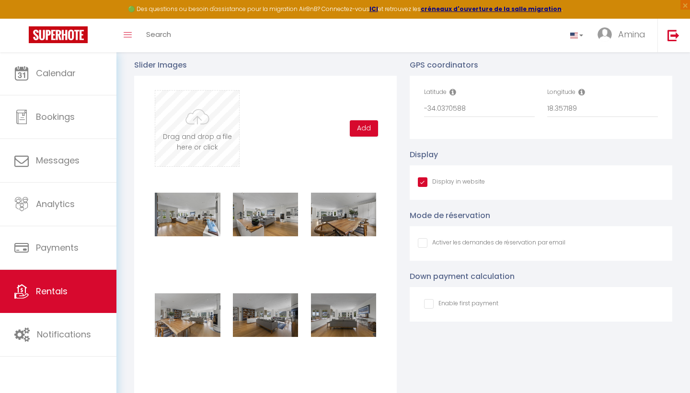
click at [207, 120] on input "file" at bounding box center [197, 129] width 84 height 76
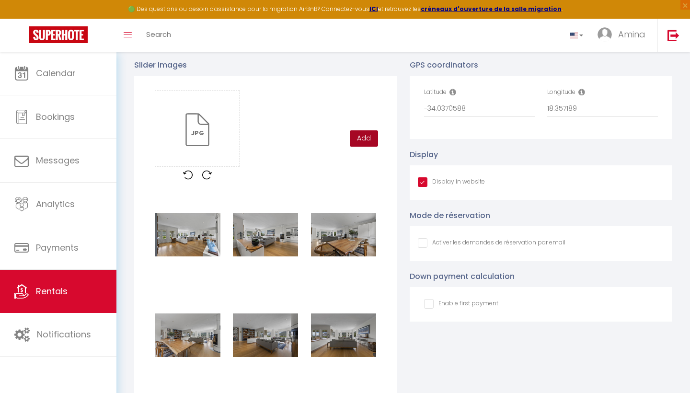
click at [364, 134] on button "Add" at bounding box center [364, 138] width 28 height 16
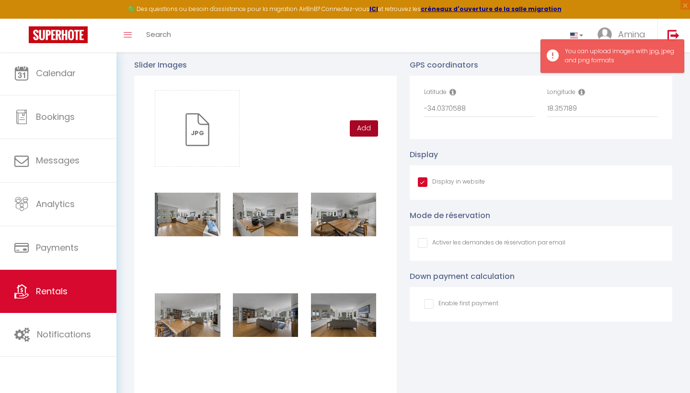
click at [364, 134] on button "Add" at bounding box center [364, 128] width 28 height 16
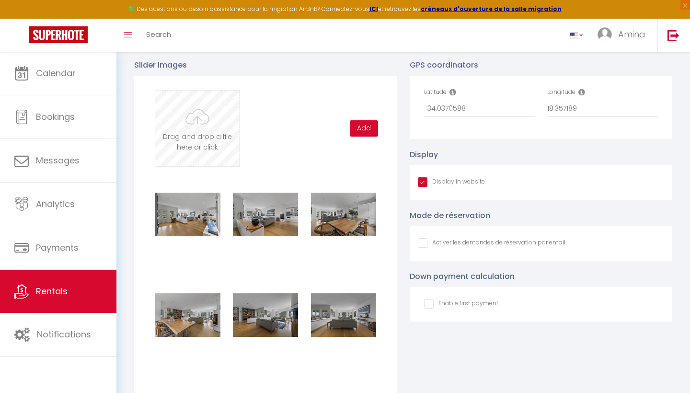
click at [206, 135] on input "file" at bounding box center [197, 129] width 84 height 76
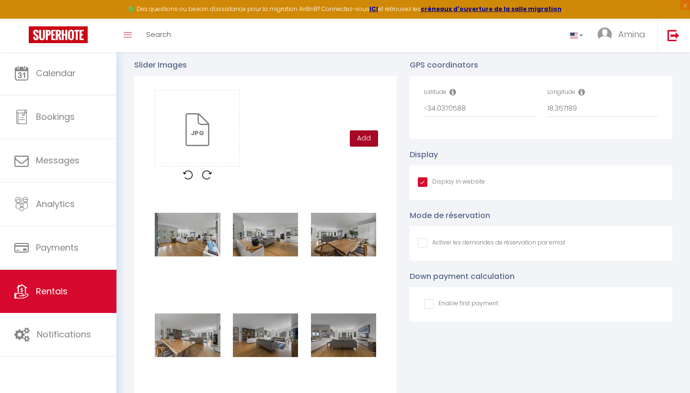
click at [362, 139] on button "Add" at bounding box center [364, 138] width 28 height 16
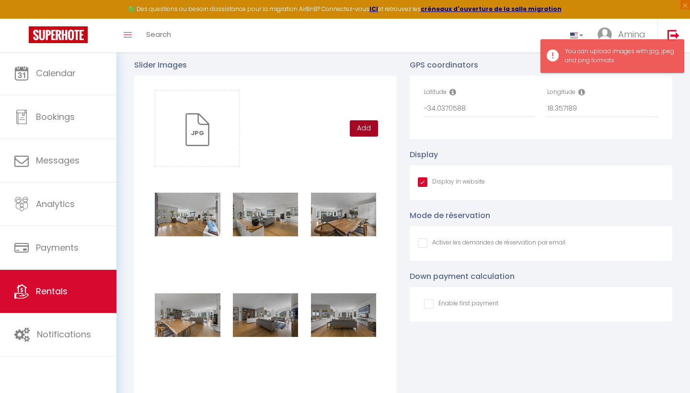
click at [371, 122] on button "Add" at bounding box center [364, 128] width 28 height 16
click at [371, 127] on button "Add" at bounding box center [364, 128] width 28 height 16
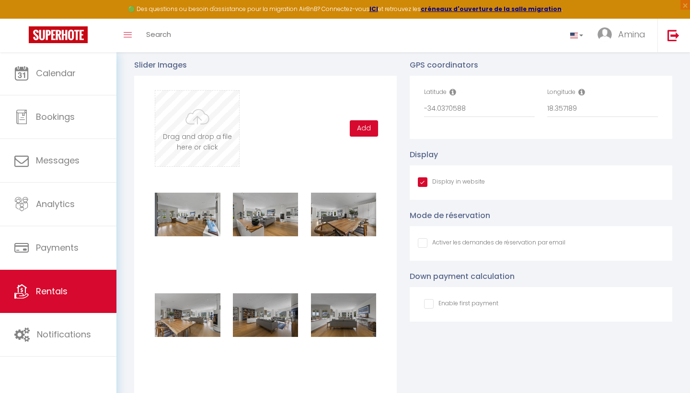
click at [204, 129] on input "file" at bounding box center [197, 129] width 84 height 76
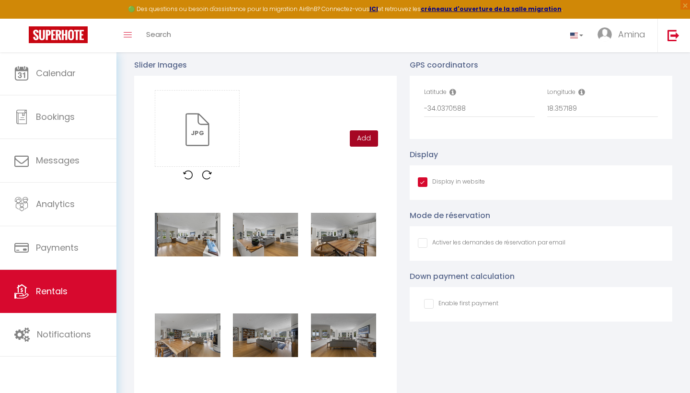
click at [370, 139] on button "Add" at bounding box center [364, 138] width 28 height 16
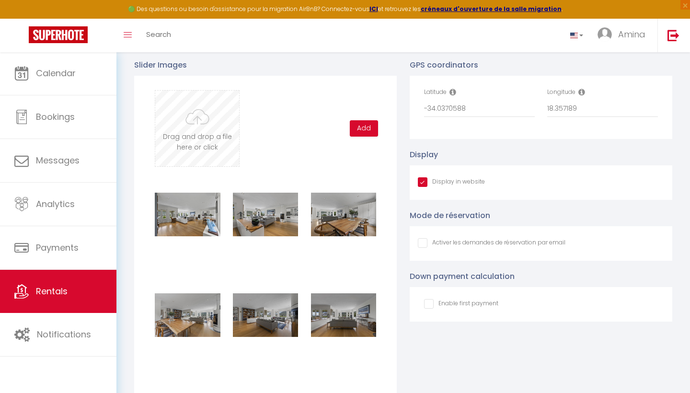
click at [191, 120] on input "file" at bounding box center [197, 129] width 84 height 76
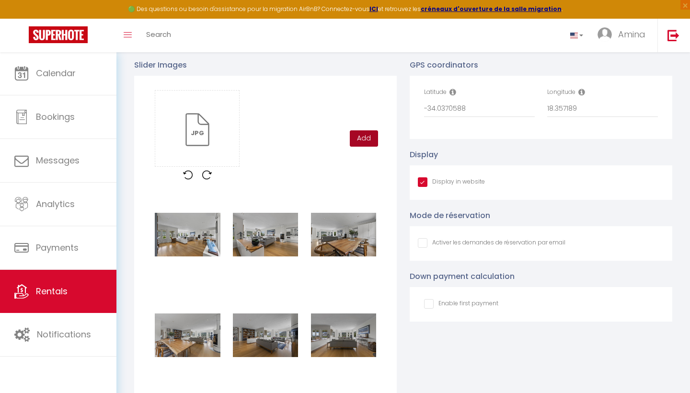
click at [365, 132] on button "Add" at bounding box center [364, 138] width 28 height 16
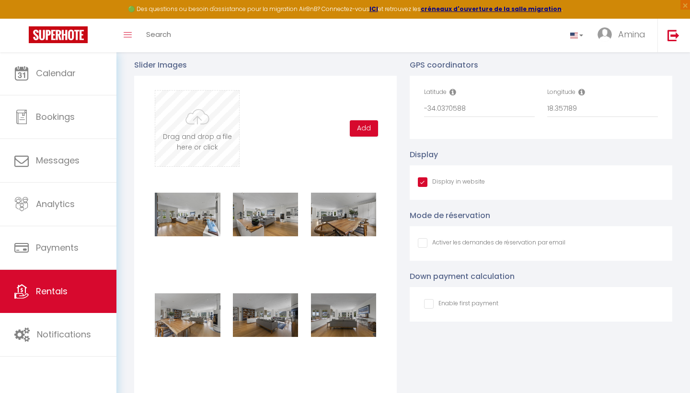
click at [208, 105] on input "file" at bounding box center [197, 129] width 84 height 76
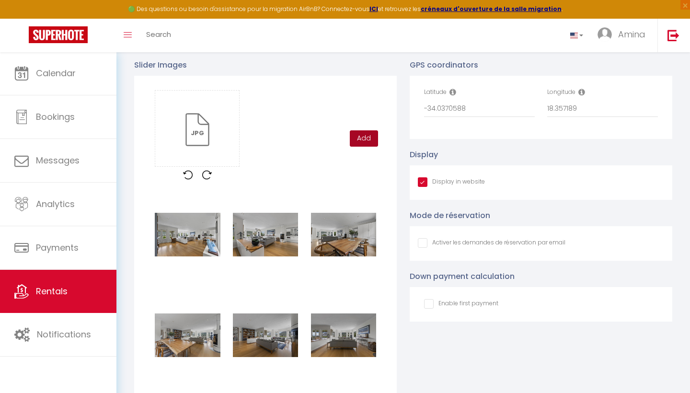
click at [366, 137] on button "Add" at bounding box center [364, 138] width 28 height 16
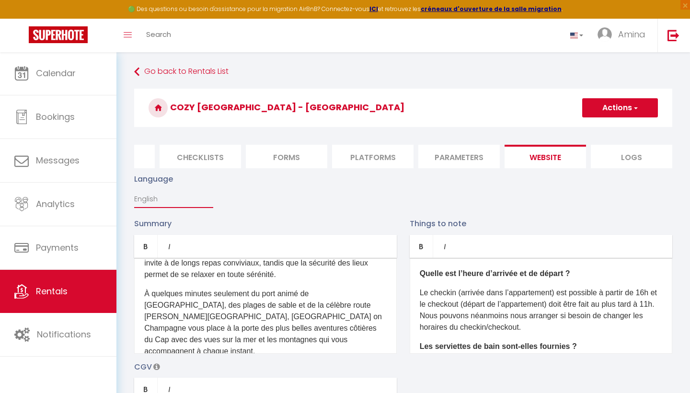
scroll to position [287, 0]
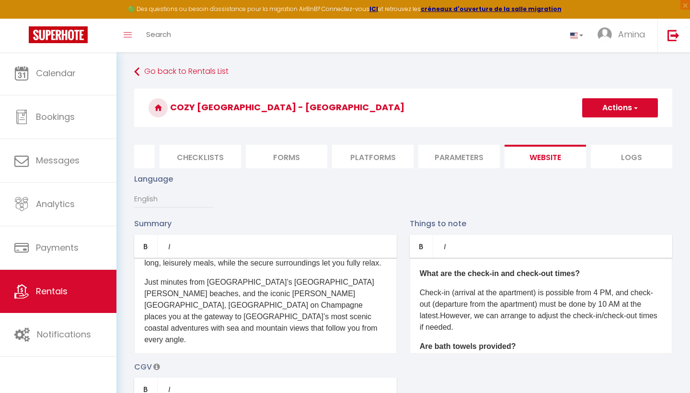
click at [615, 99] on button "Actions" at bounding box center [621, 107] width 76 height 19
click at [601, 131] on input "Save" at bounding box center [600, 129] width 16 height 10
